Goal: Information Seeking & Learning: Learn about a topic

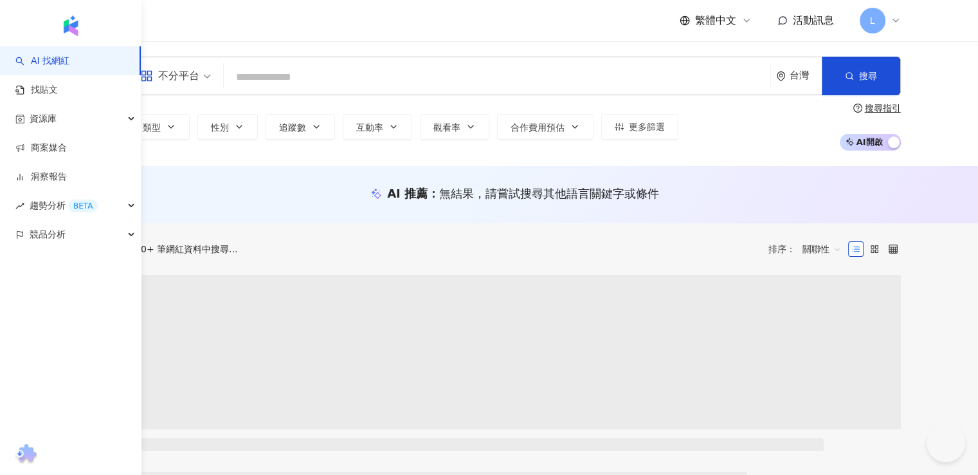
click at [290, 75] on input "search" at bounding box center [497, 77] width 537 height 24
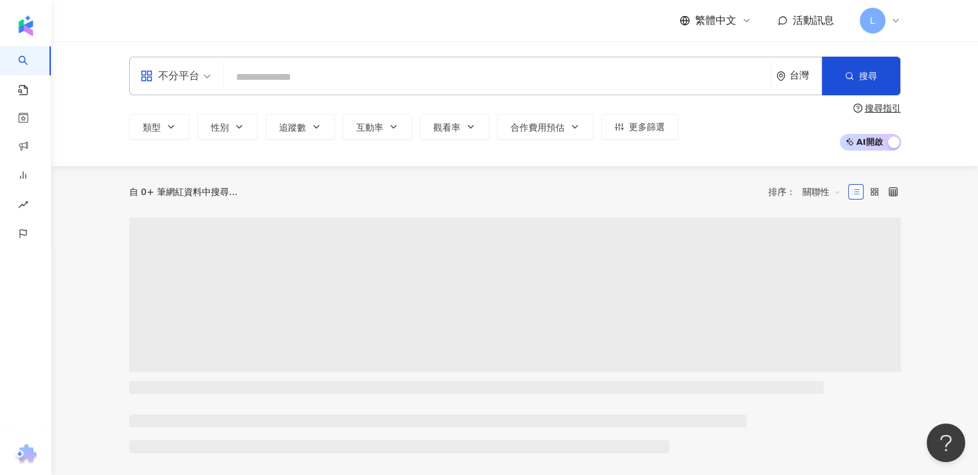
paste input "*******"
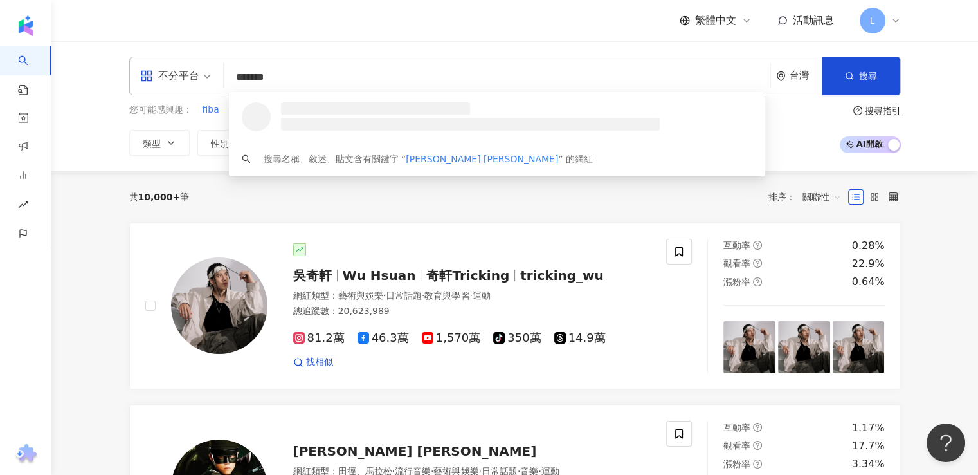
drag, startPoint x: 266, startPoint y: 75, endPoint x: 342, endPoint y: 77, distance: 76.6
click at [342, 77] on input "*******" at bounding box center [497, 77] width 537 height 24
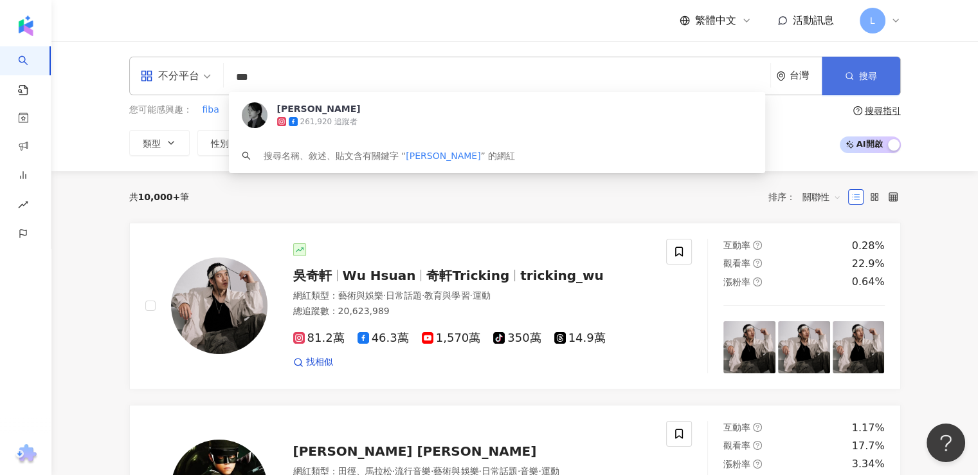
click at [872, 71] on span "搜尋" at bounding box center [868, 76] width 18 height 10
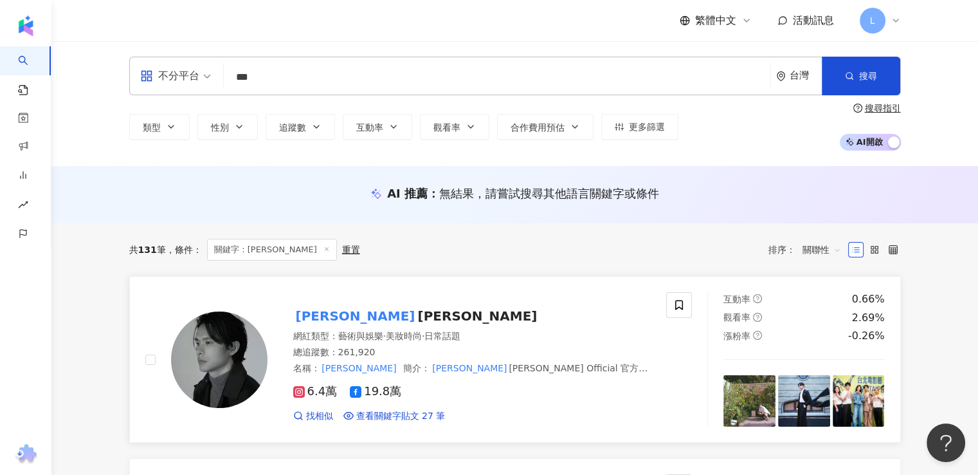
click at [417, 312] on span "Yao Chun Yao" at bounding box center [477, 315] width 120 height 15
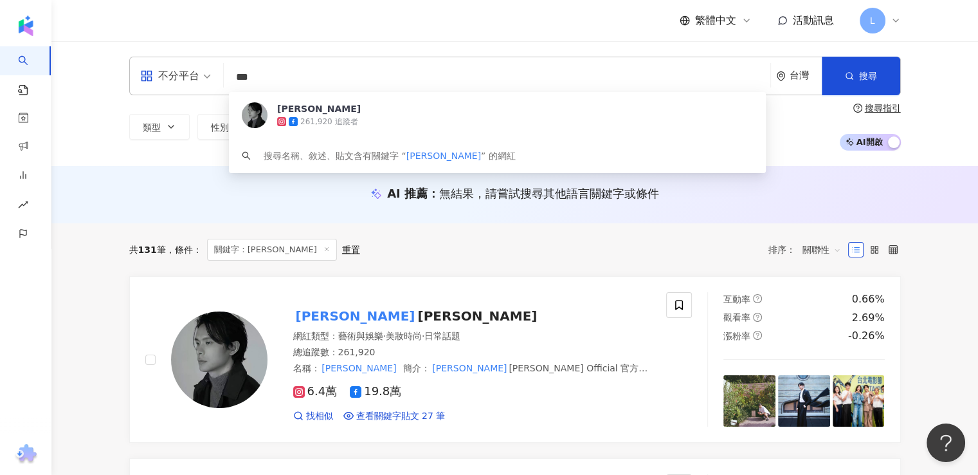
drag, startPoint x: 300, startPoint y: 68, endPoint x: 109, endPoint y: 77, distance: 190.6
click at [109, 77] on div "不分平台 *** 台灣 搜尋 0eca0413-7503-4012-8547-3dcfe84a3c3d 姚淳耀 Yao Chun Yao 261,920 追蹤…" at bounding box center [515, 104] width 823 height 94
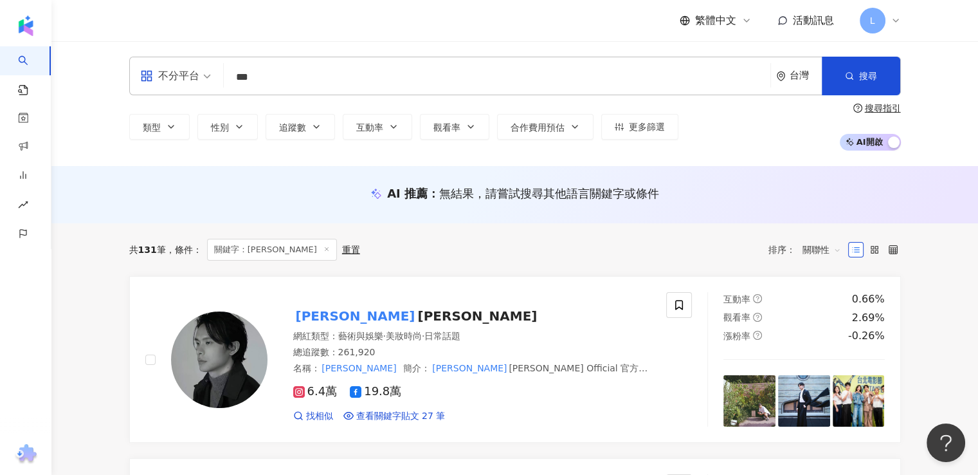
drag, startPoint x: 307, startPoint y: 163, endPoint x: 313, endPoint y: 141, distance: 23.2
click at [0, 0] on div "搜尋名稱、敘述、貼文含有關鍵字 “ 姚淳耀 ” 的網紅" at bounding box center [0, 0] width 0 height 0
paste input "search"
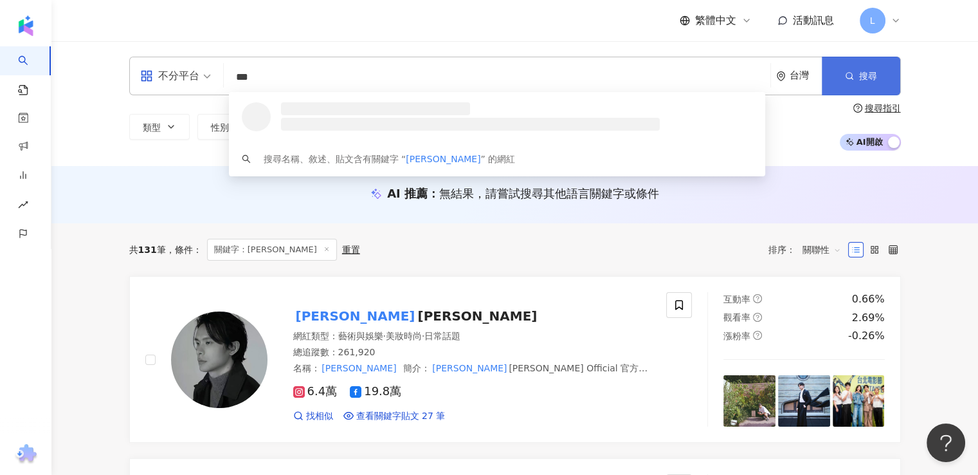
type input "***"
click at [864, 83] on button "搜尋" at bounding box center [861, 76] width 78 height 39
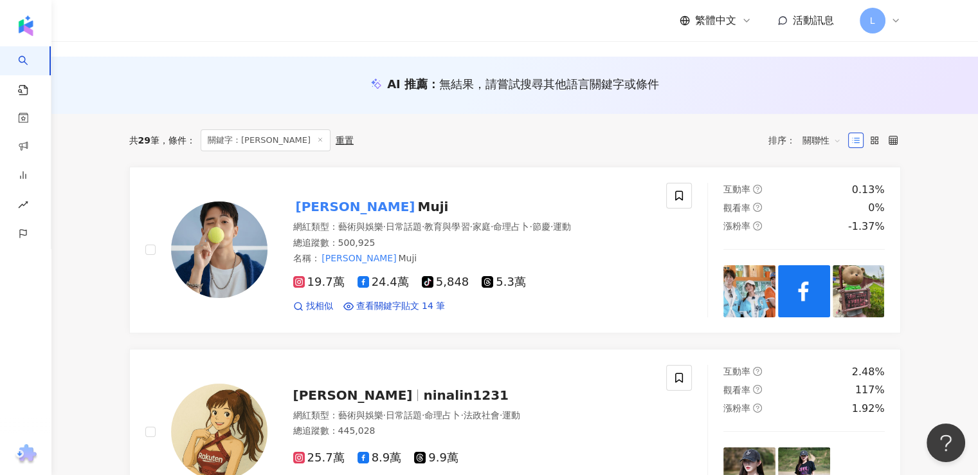
scroll to position [129, 0]
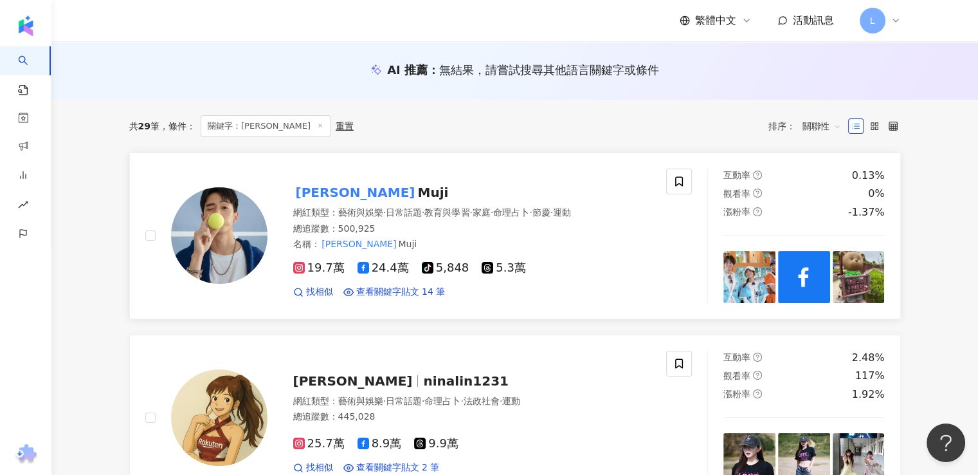
click at [417, 193] on span "Muji" at bounding box center [432, 192] width 31 height 15
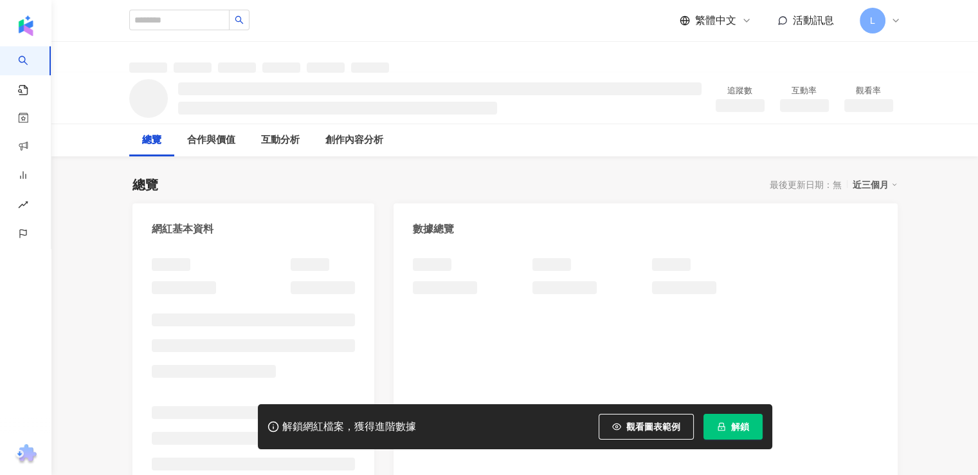
drag, startPoint x: 724, startPoint y: 239, endPoint x: 723, endPoint y: 251, distance: 11.6
click at [724, 239] on div "數據總覽" at bounding box center [646, 224] width 504 height 42
click at [725, 433] on button "解鎖" at bounding box center [733, 427] width 59 height 26
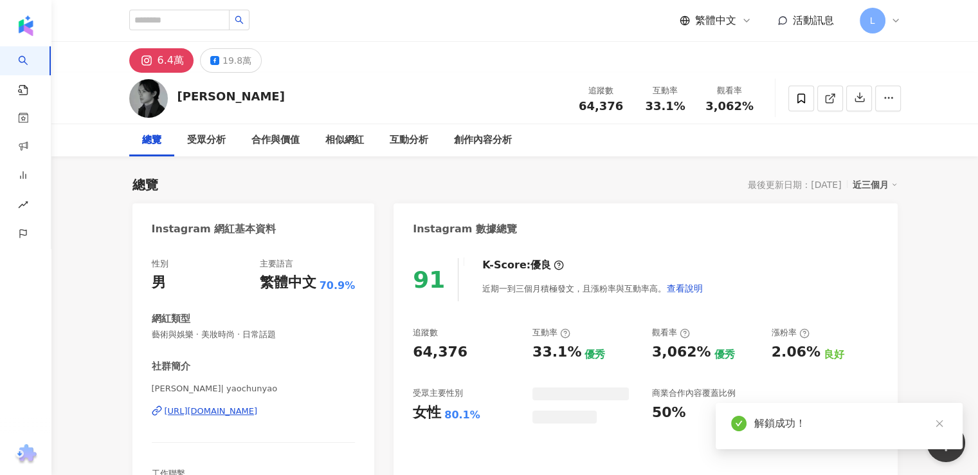
click at [239, 68] on div "19.8萬" at bounding box center [237, 60] width 29 height 18
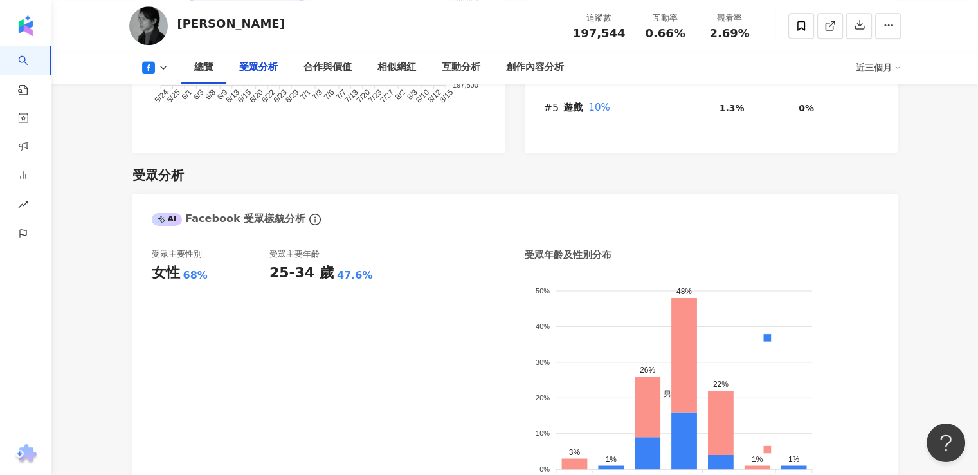
scroll to position [1094, 0]
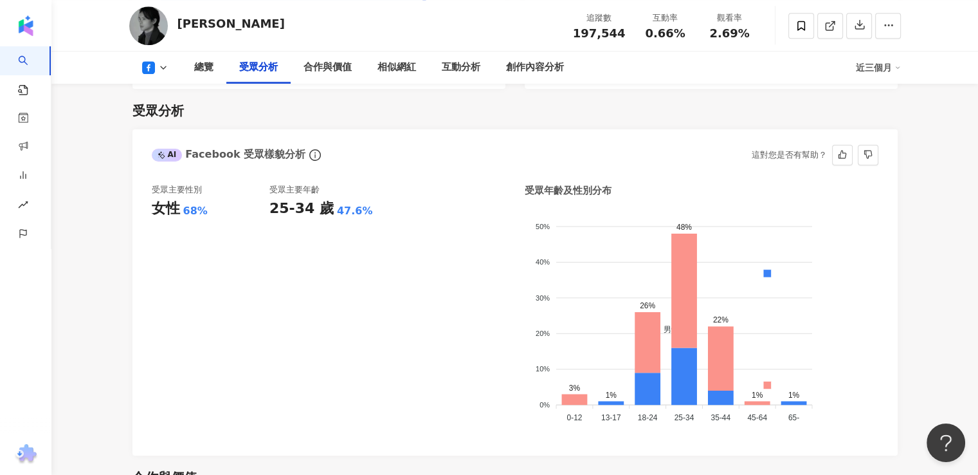
click at [332, 262] on div "受眾主要年齡 25-34 歲 47.6%" at bounding box center [329, 310] width 118 height 253
click at [338, 322] on div "受眾主要年齡 25-34 歲 47.6%" at bounding box center [329, 310] width 118 height 253
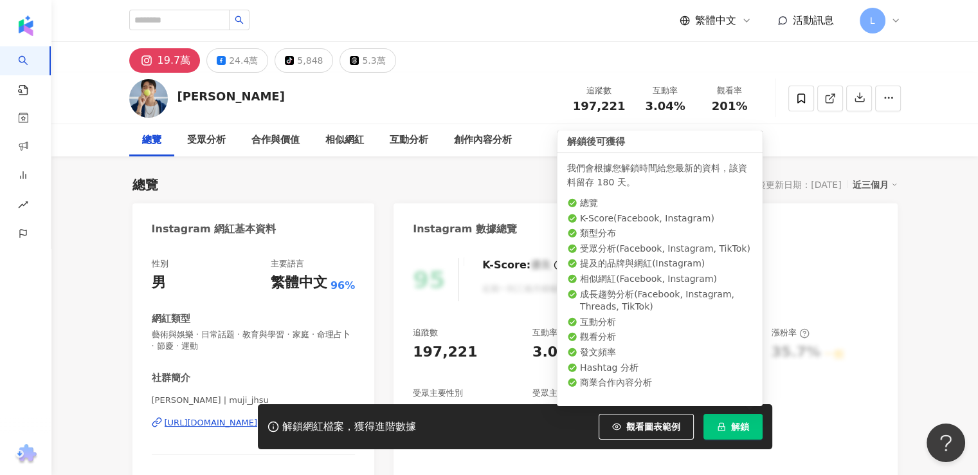
click at [725, 430] on icon "lock" at bounding box center [721, 426] width 9 height 9
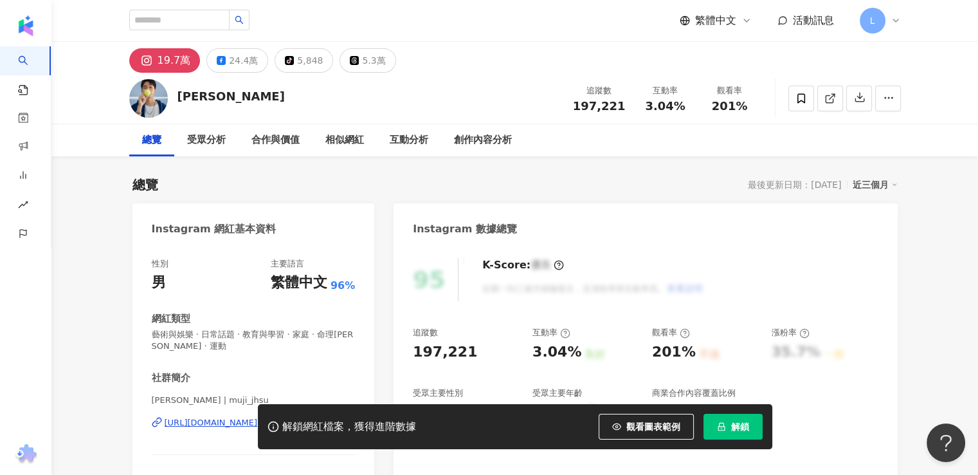
click at [741, 427] on span "解鎖" at bounding box center [740, 426] width 18 height 10
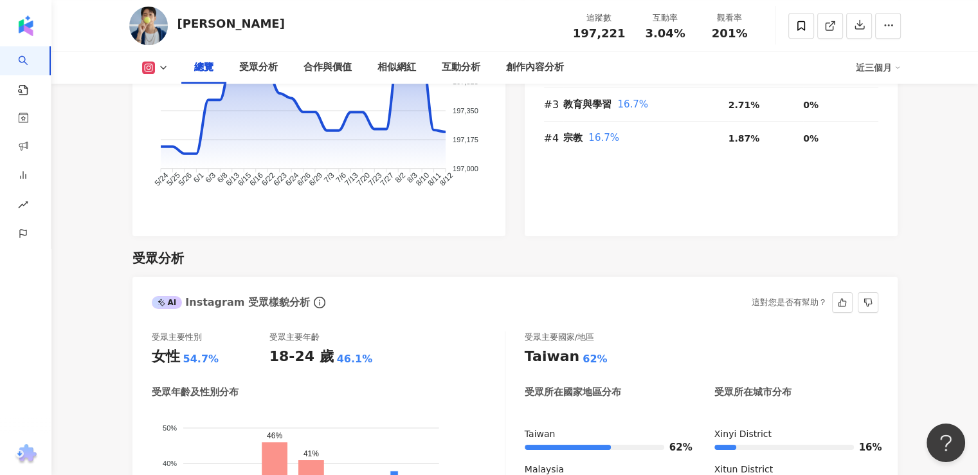
scroll to position [1029, 0]
